Goal: Transaction & Acquisition: Subscribe to service/newsletter

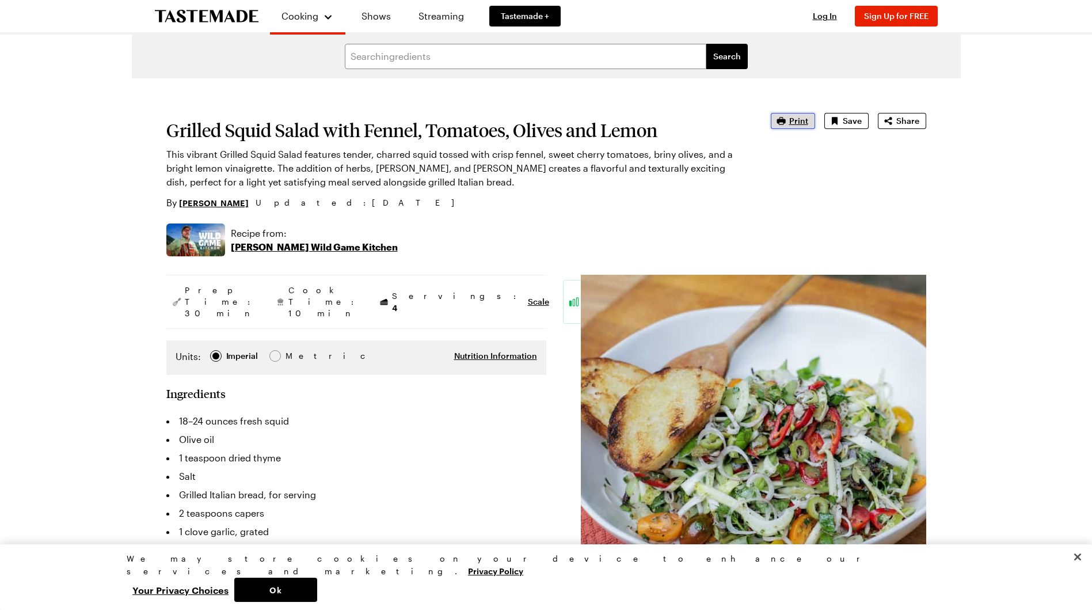
click at [808, 118] on span "Print" at bounding box center [799, 121] width 19 height 12
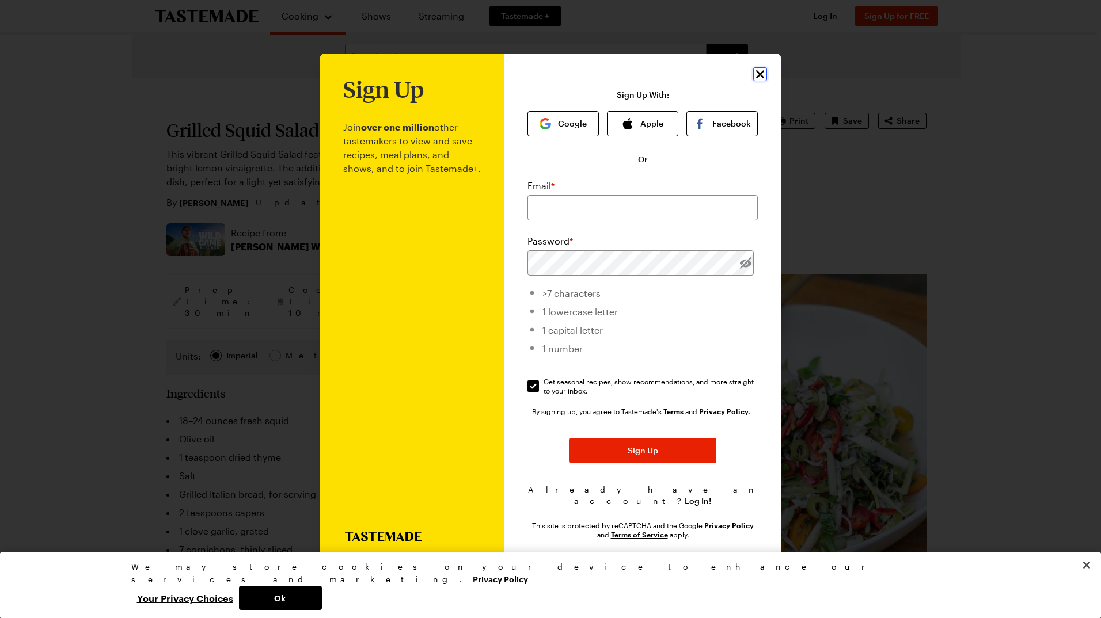
click at [757, 78] on icon "Close" at bounding box center [760, 74] width 8 height 8
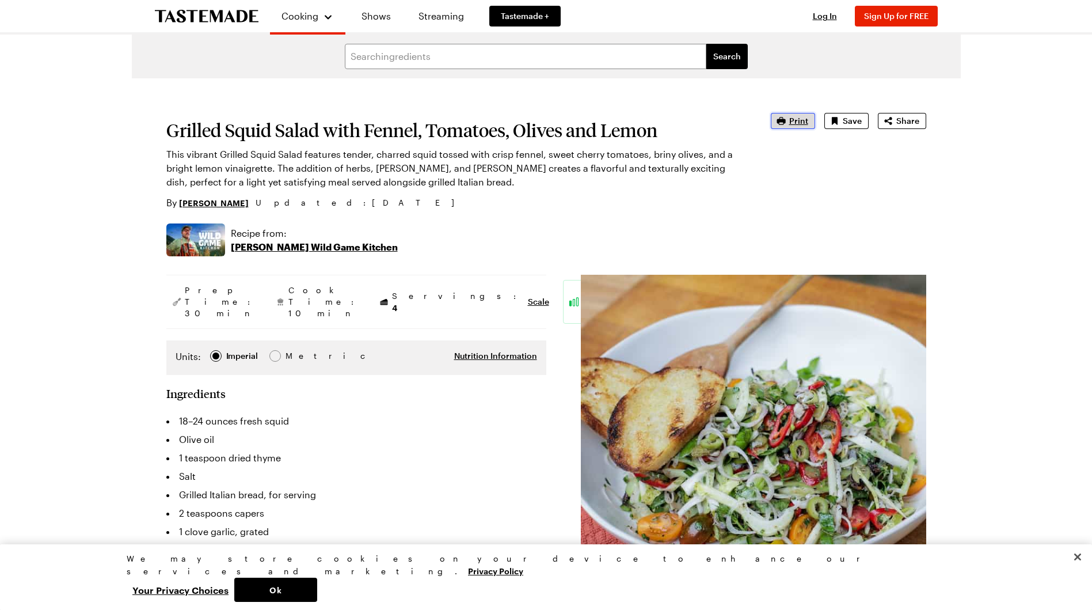
click at [795, 120] on span "Print" at bounding box center [799, 121] width 19 height 12
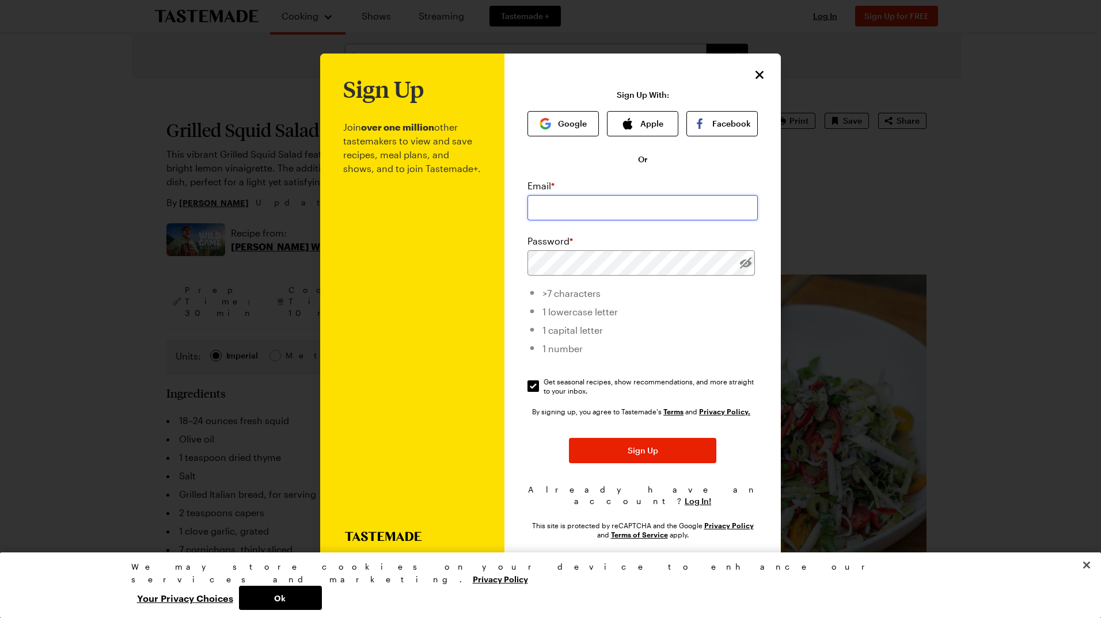
click at [618, 211] on input "email" at bounding box center [642, 207] width 230 height 25
type input "[EMAIL_ADDRESS][DOMAIN_NAME]"
click at [569, 438] on button "Sign Up" at bounding box center [642, 450] width 147 height 25
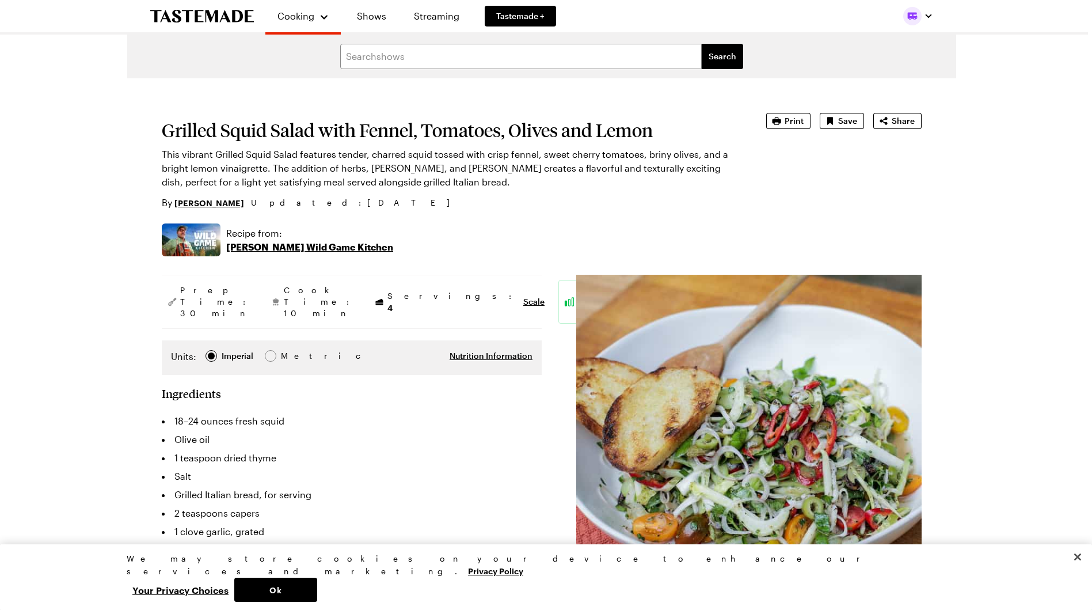
type textarea "x"
